Goal: Check status: Check status

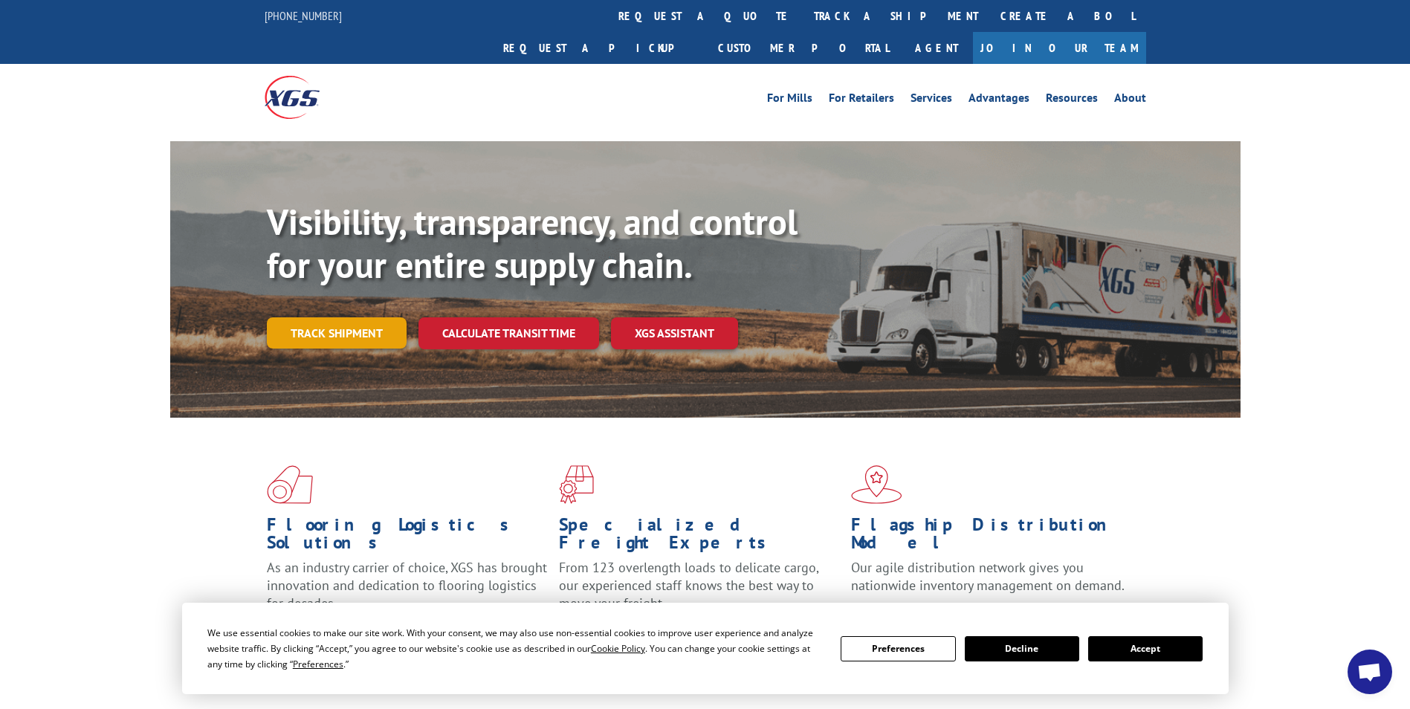
click at [349, 317] on link "Track shipment" at bounding box center [337, 332] width 140 height 31
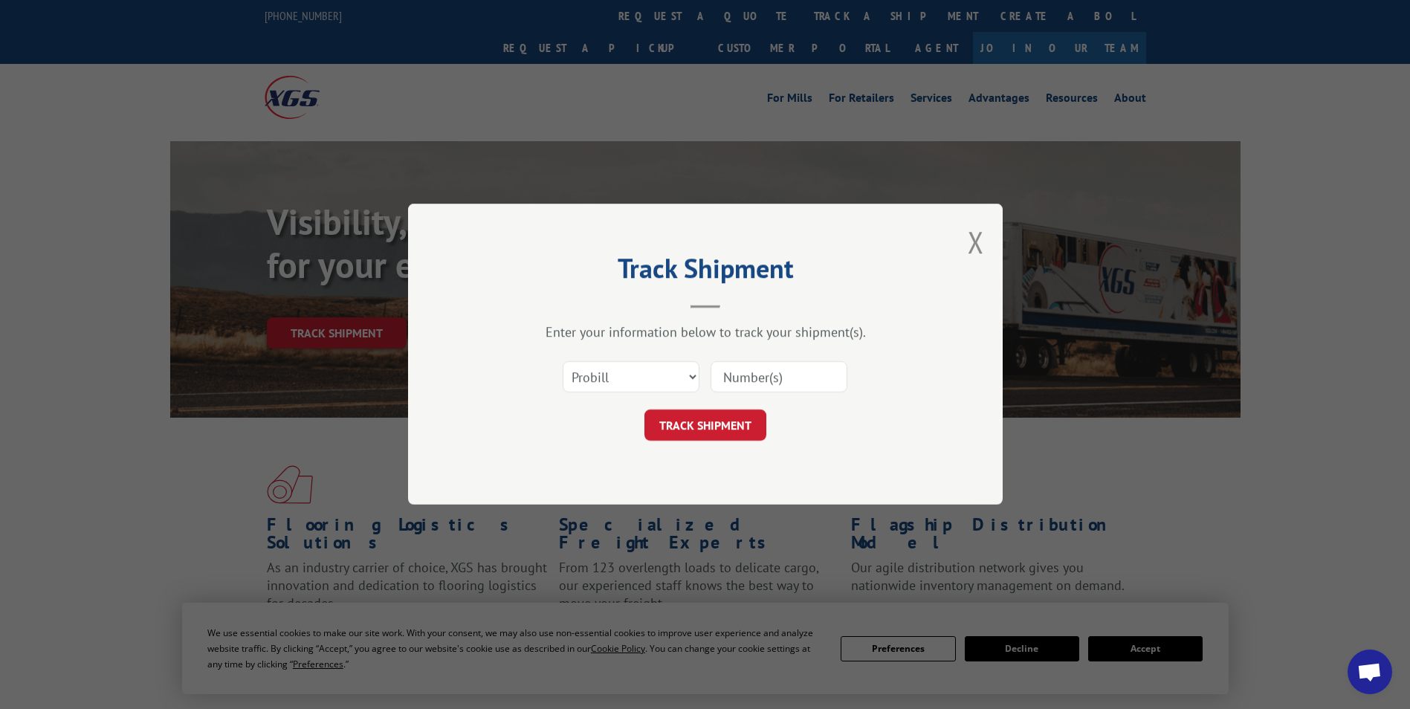
click at [759, 387] on input at bounding box center [779, 377] width 137 height 31
click at [623, 386] on select "Select category... Probill BOL PO" at bounding box center [631, 377] width 137 height 31
select select "bol"
click at [563, 362] on select "Select category... Probill BOL PO" at bounding box center [631, 377] width 137 height 31
click at [786, 361] on div at bounding box center [779, 378] width 137 height 34
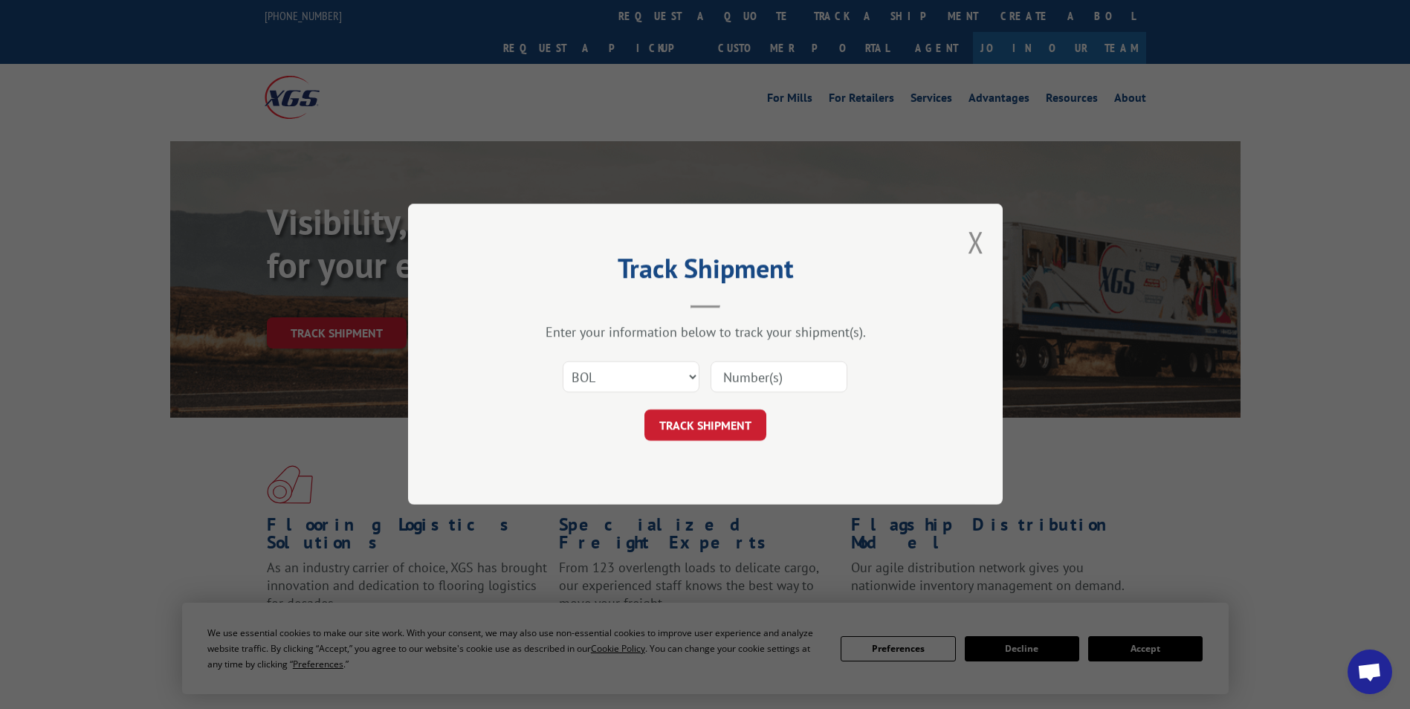
click at [778, 374] on input at bounding box center [779, 377] width 137 height 31
paste input "17156385"
type input "17156385"
click at [734, 425] on button "TRACK SHIPMENT" at bounding box center [705, 425] width 122 height 31
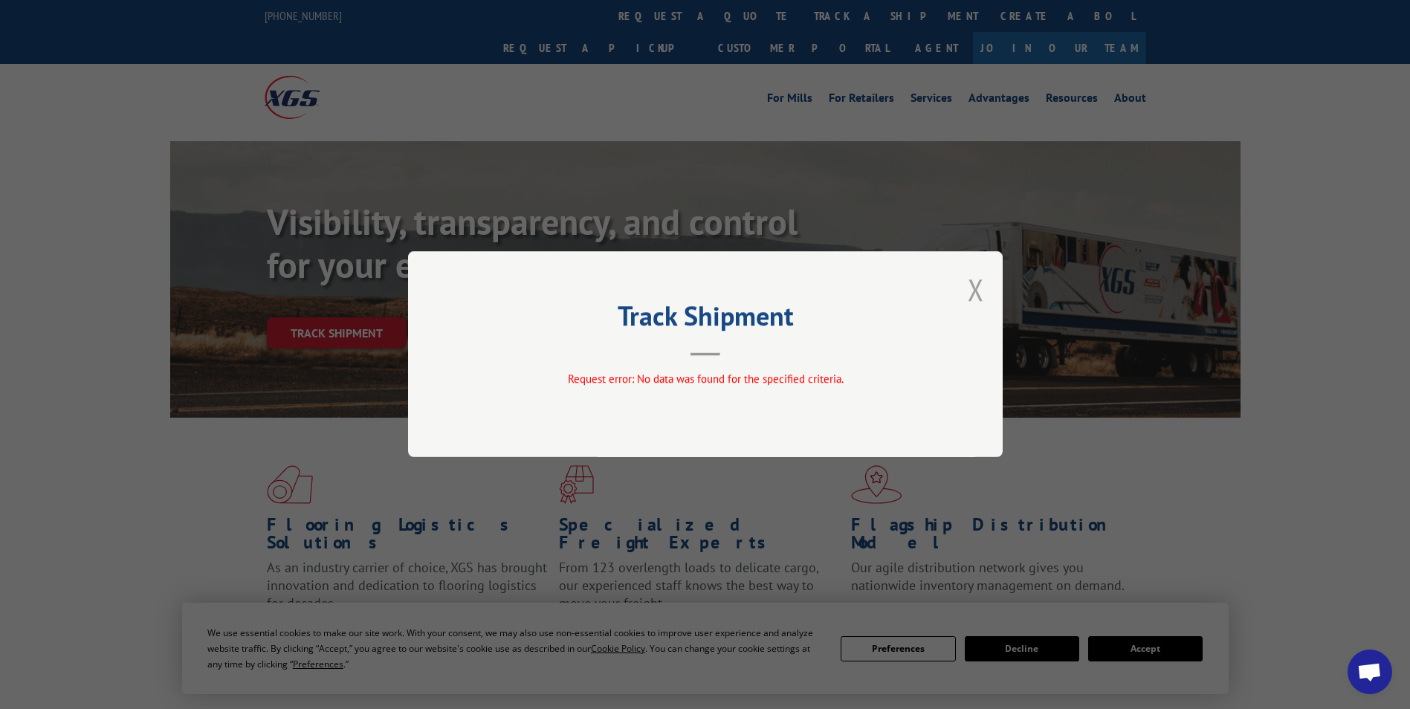
click at [977, 288] on button "Close modal" at bounding box center [976, 289] width 16 height 39
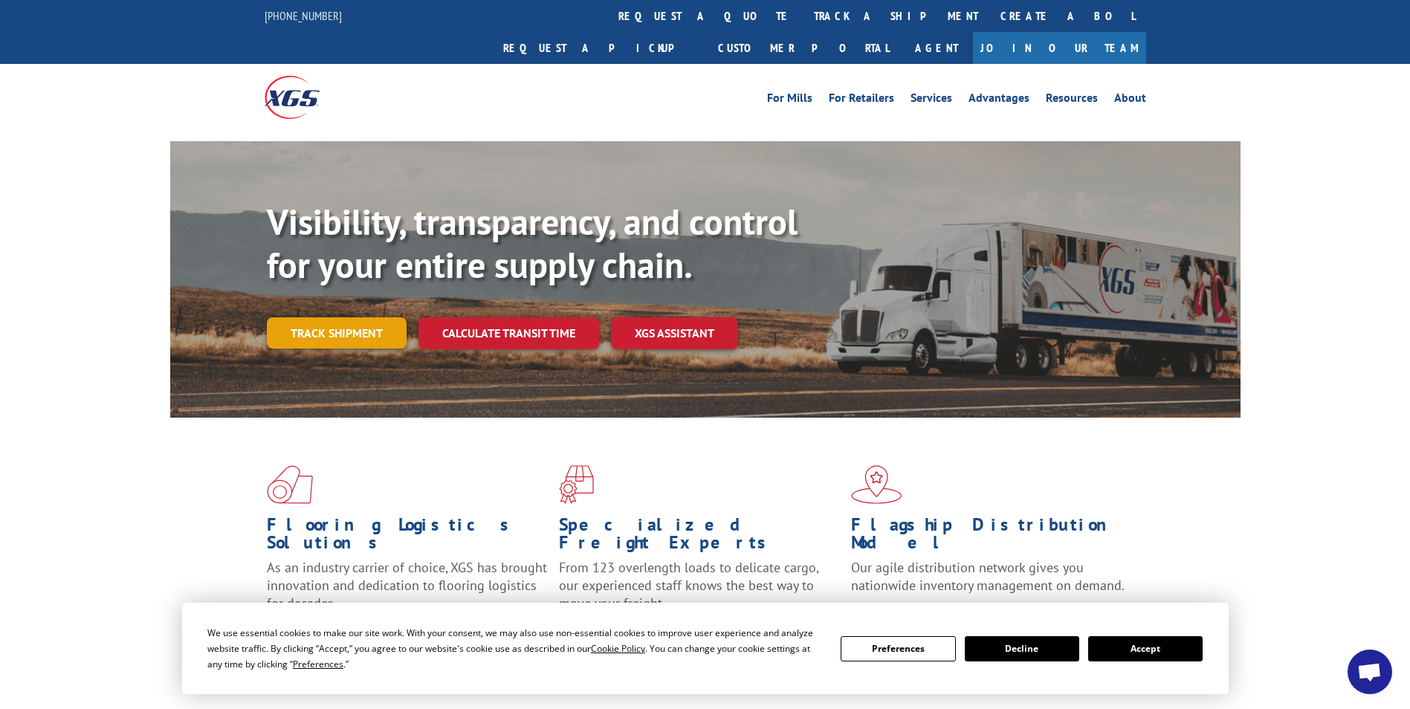
click at [332, 317] on link "Track shipment" at bounding box center [337, 332] width 140 height 31
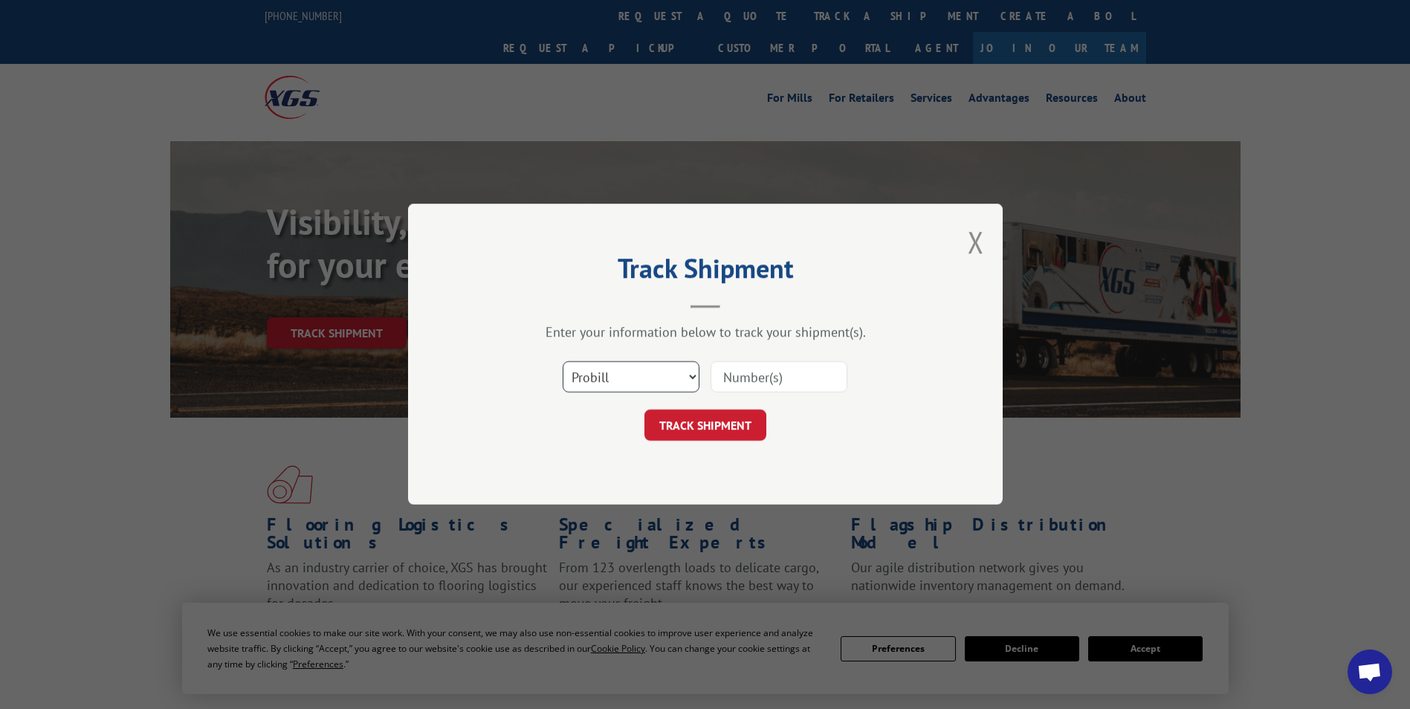
click at [613, 381] on select "Select category... Probill BOL PO" at bounding box center [631, 377] width 137 height 31
click at [563, 362] on select "Select category... Probill BOL PO" at bounding box center [631, 377] width 137 height 31
click at [801, 384] on input at bounding box center [779, 377] width 137 height 31
paste input "17156385"
type input "17156385"
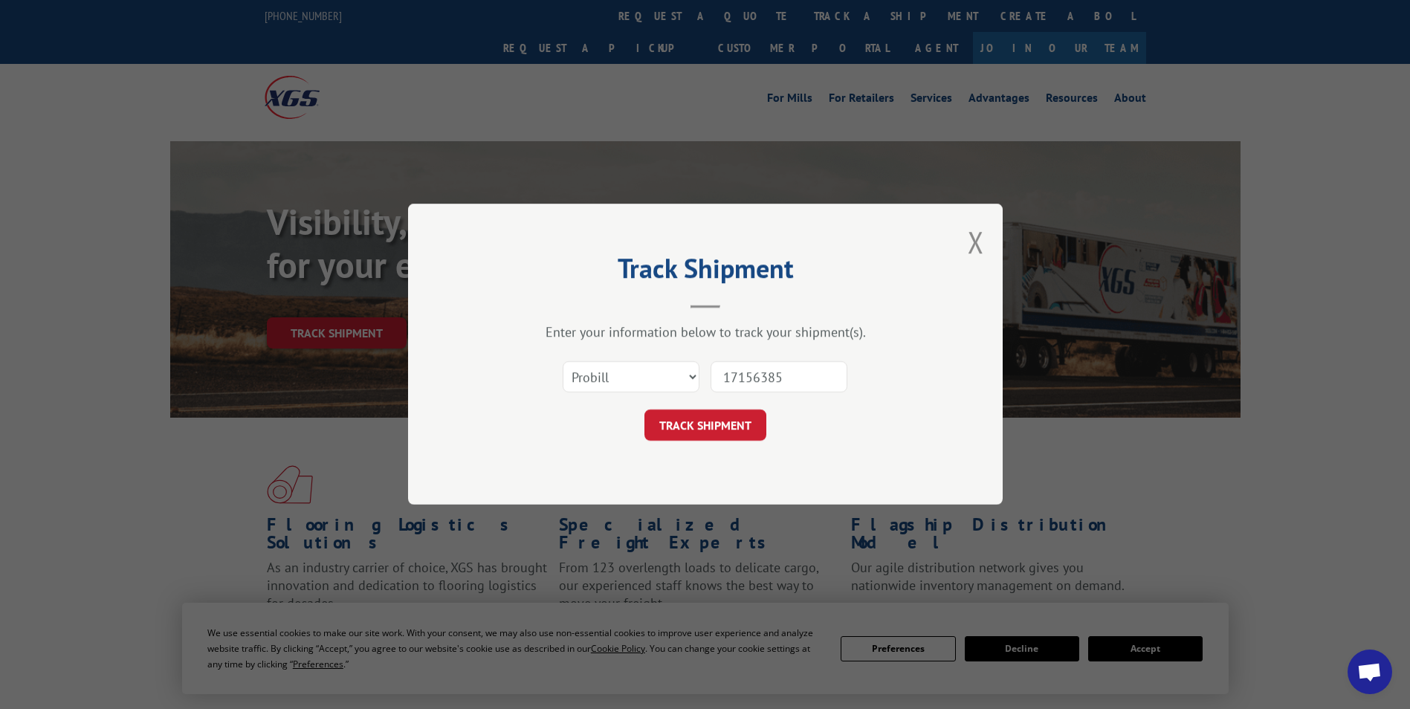
click button "TRACK SHIPMENT" at bounding box center [705, 425] width 122 height 31
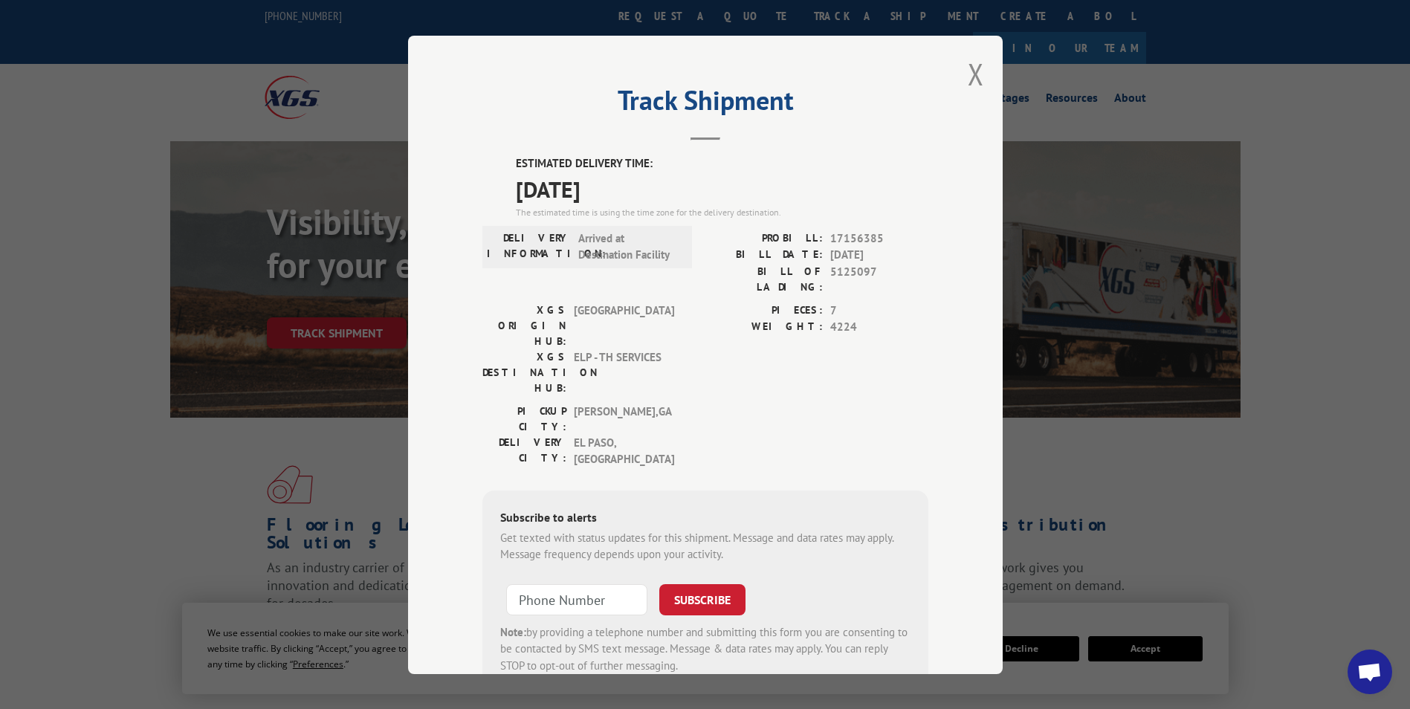
scroll to position [16, 0]
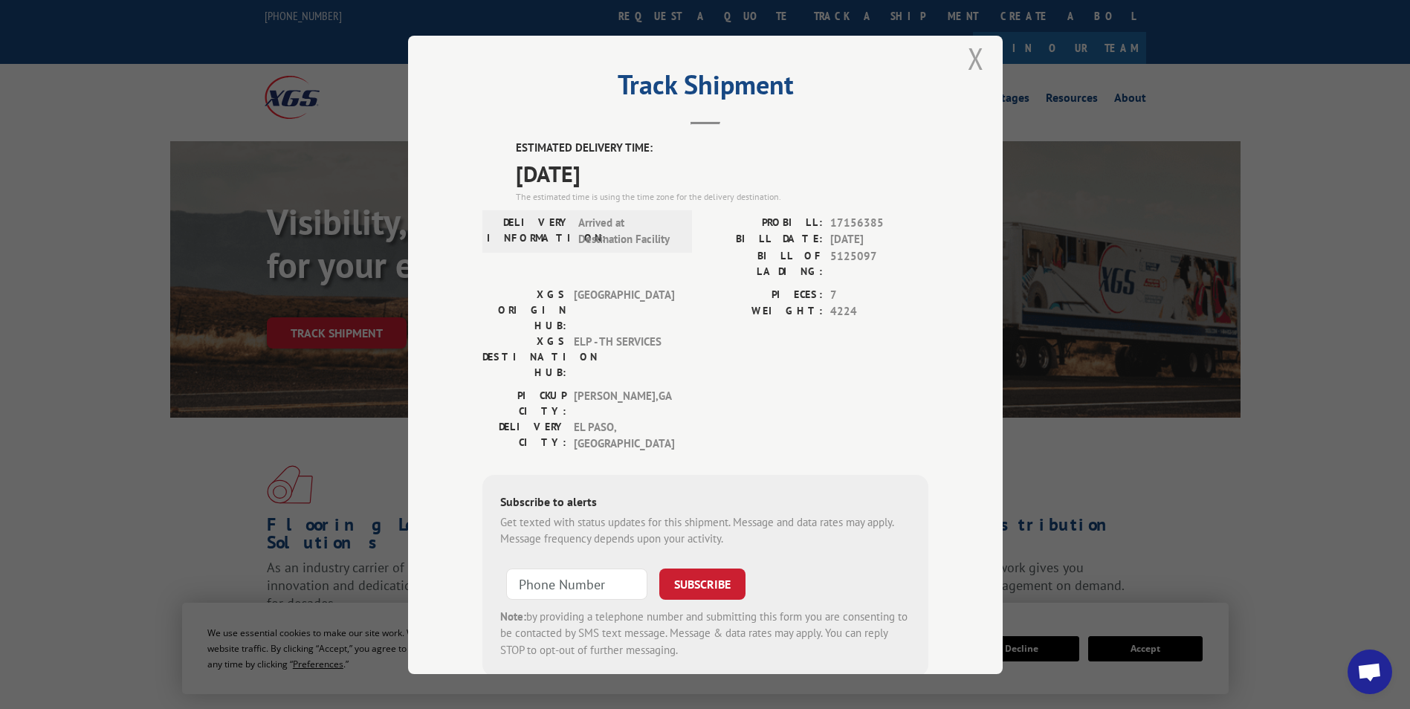
click at [968, 56] on button "Close modal" at bounding box center [976, 58] width 16 height 39
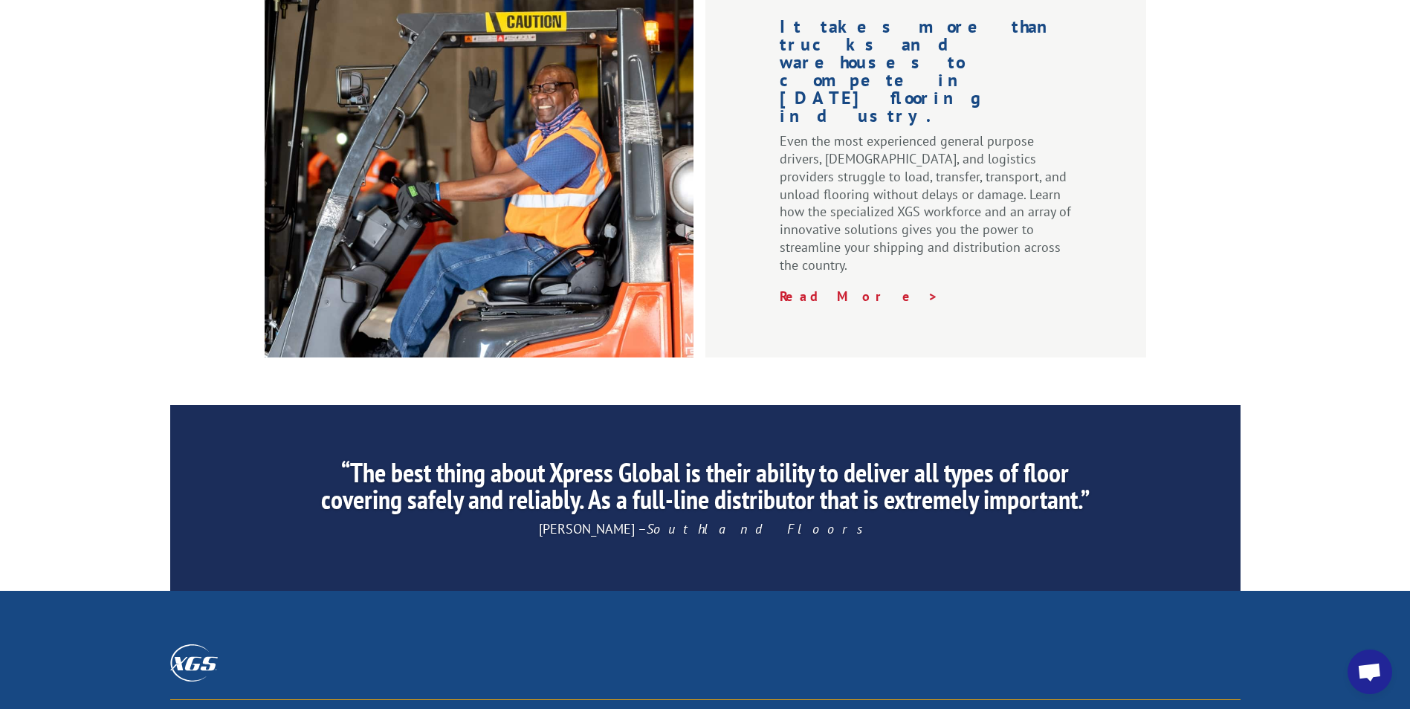
scroll to position [2233, 0]
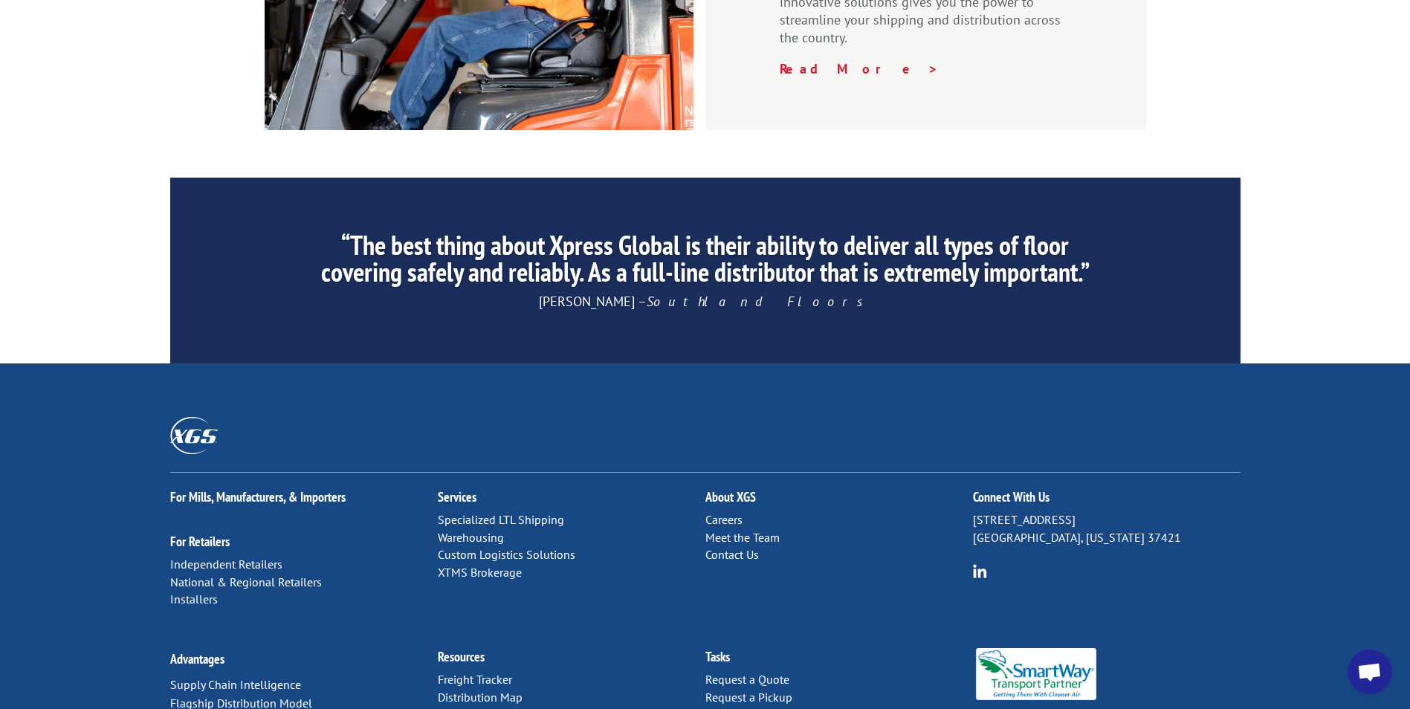
click at [742, 547] on link "Contact Us" at bounding box center [732, 554] width 54 height 15
